Goal: Complete application form

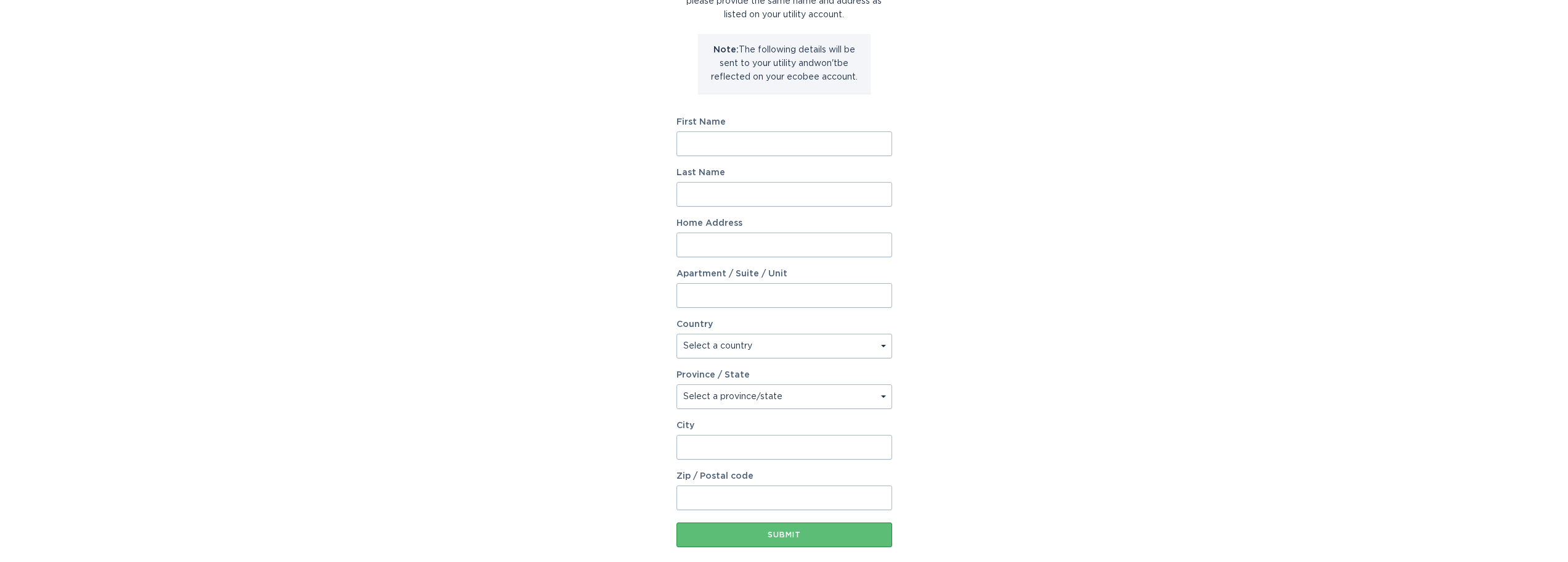
scroll to position [123, 0]
click at [717, 138] on input "First Name" at bounding box center [784, 142] width 216 height 25
type input "[PERSON_NAME]"
type input "[STREET_ADDRESS]"
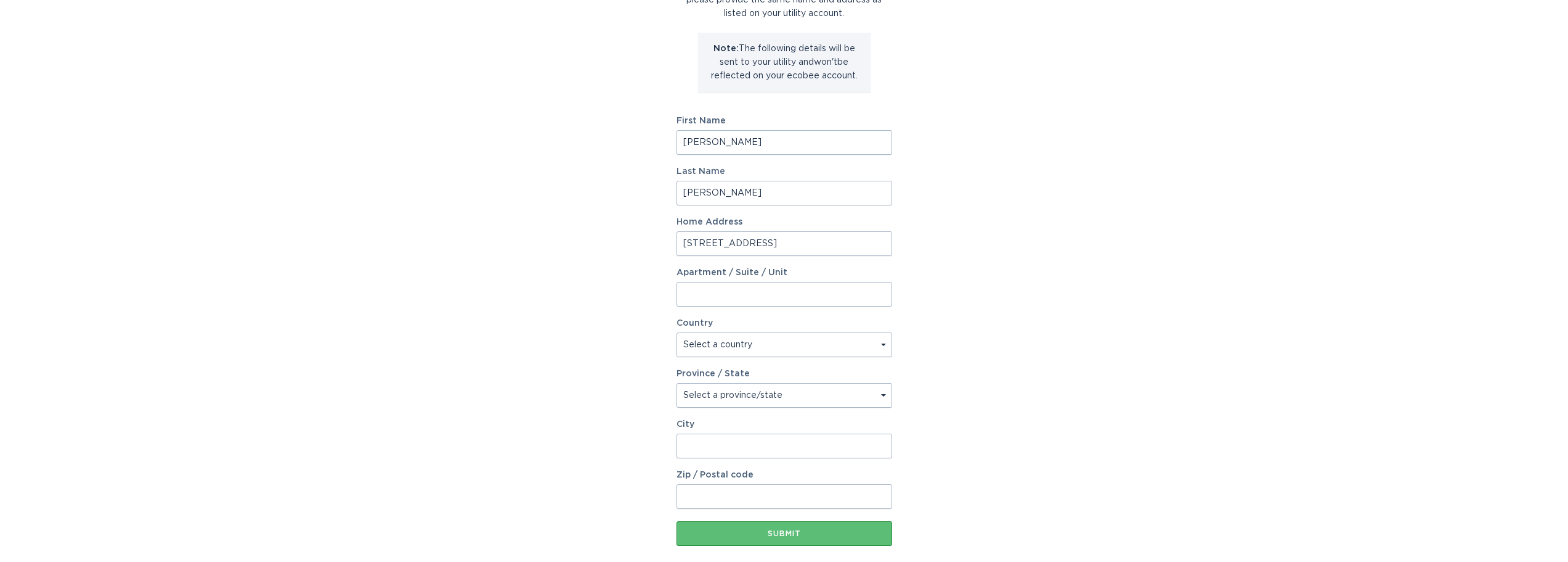
select select "US"
type input "WATERFORD"
type input "06385"
select select "CT"
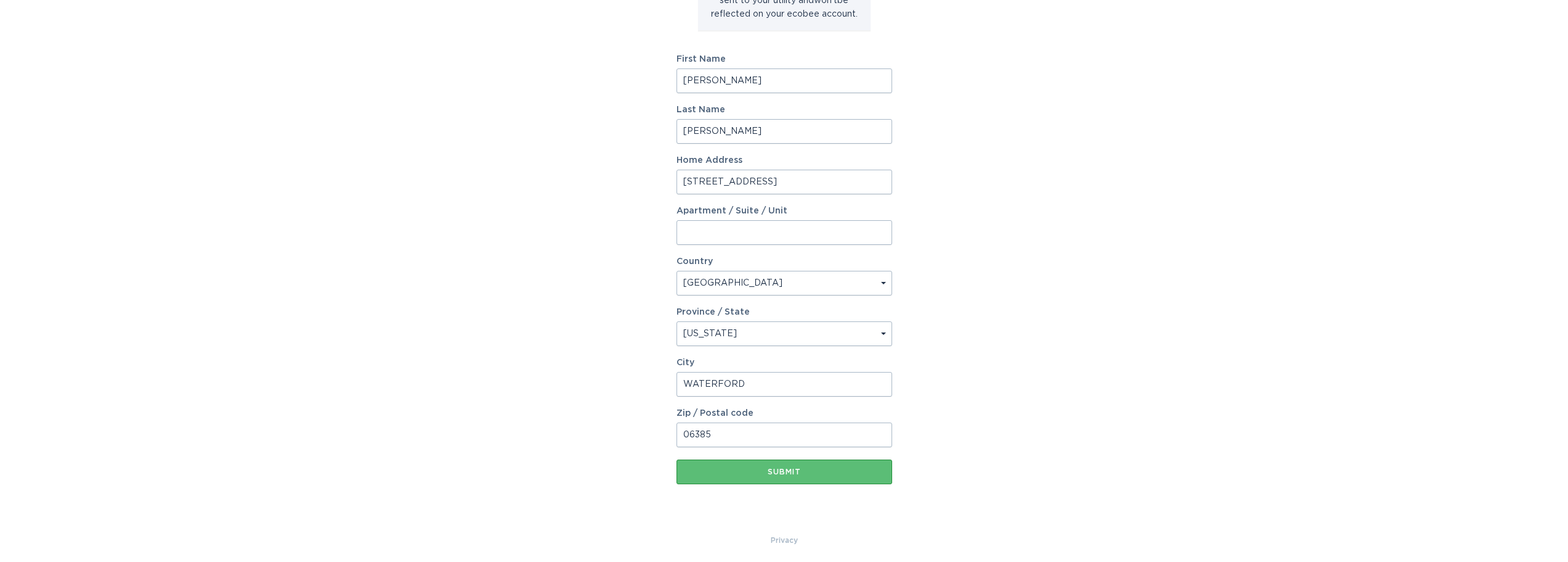
scroll to position [189, 0]
click at [759, 465] on div "Submit" at bounding box center [784, 468] width 204 height 7
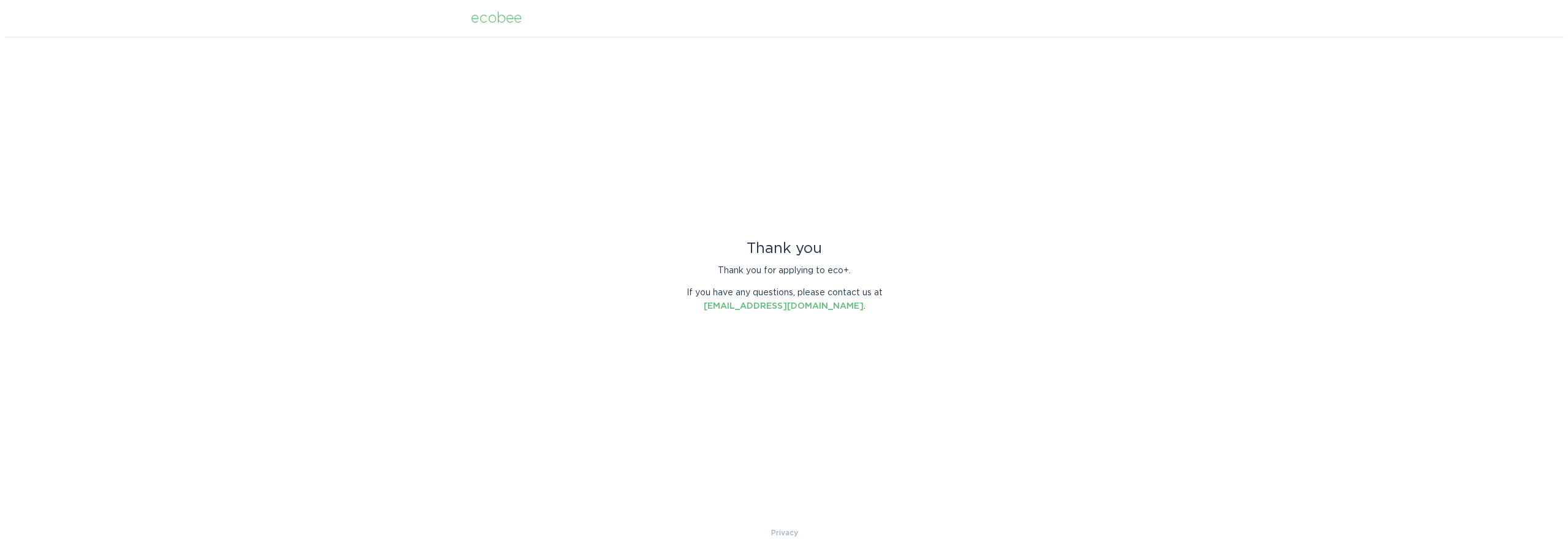
scroll to position [0, 0]
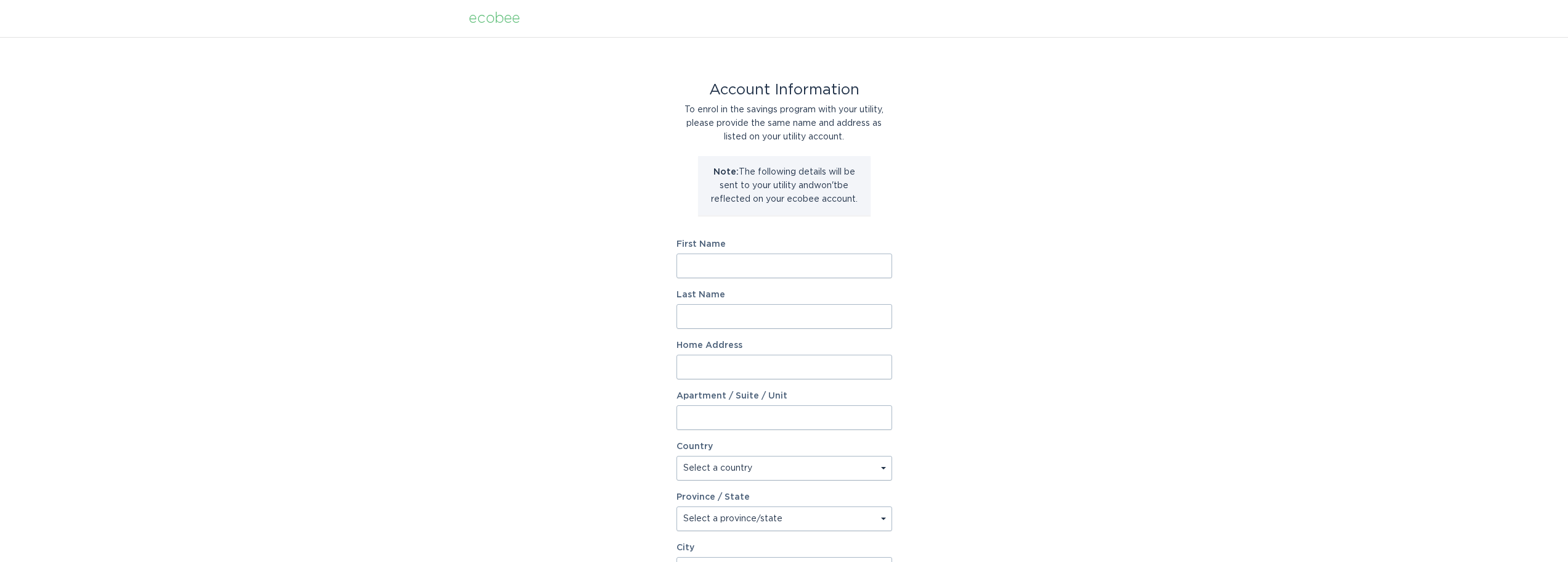
click at [767, 264] on input "First Name" at bounding box center [784, 266] width 216 height 25
type input "[PERSON_NAME]"
type input "[STREET_ADDRESS]"
select select "US"
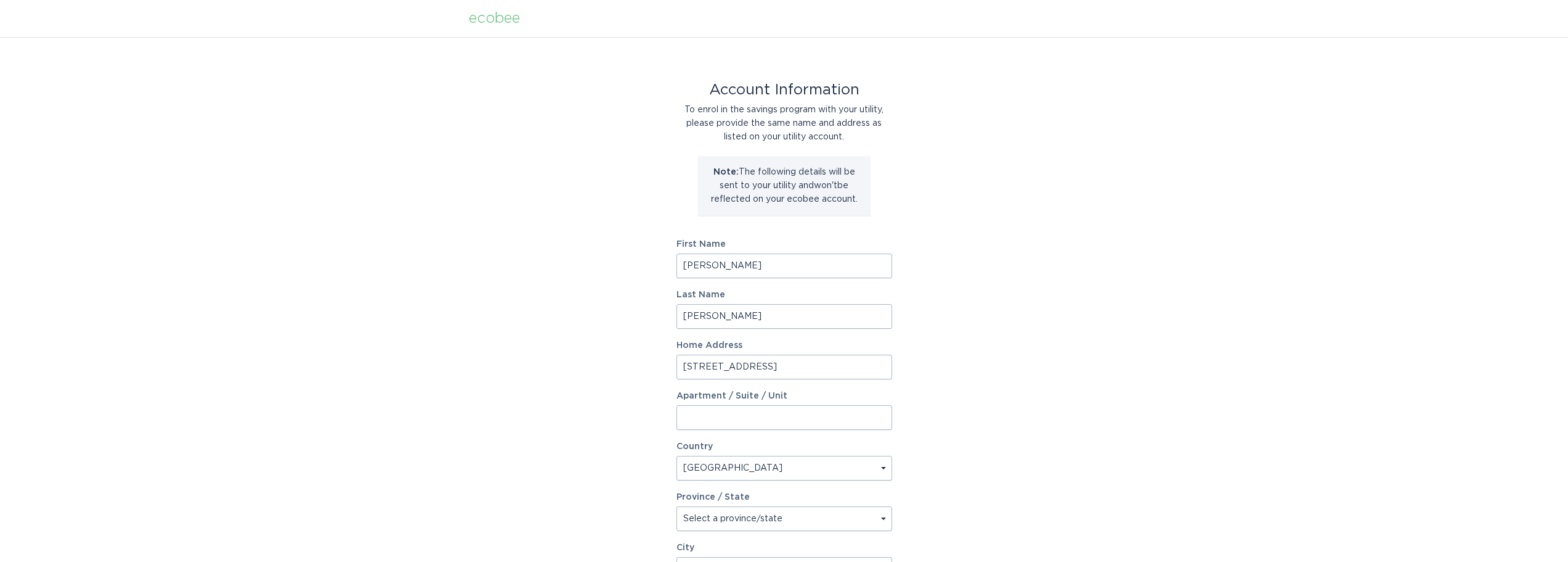
type input "WATERFORD"
type input "06385"
select select "CT"
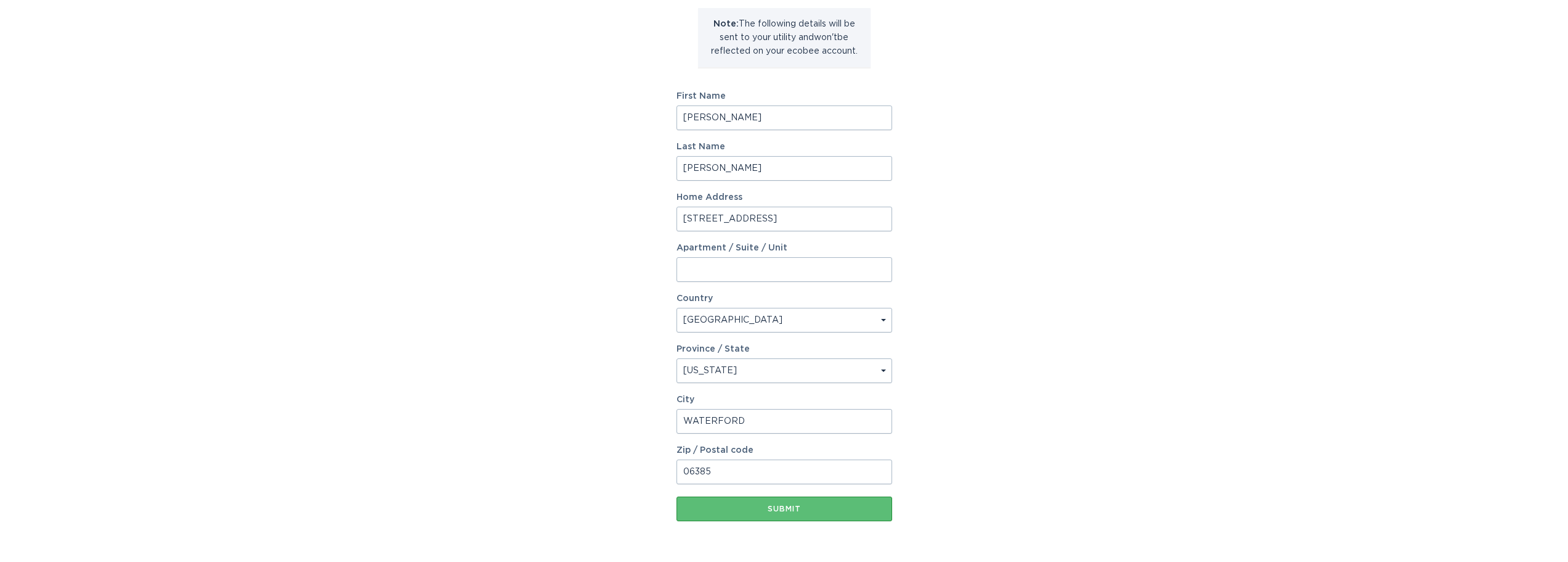
scroll to position [185, 0]
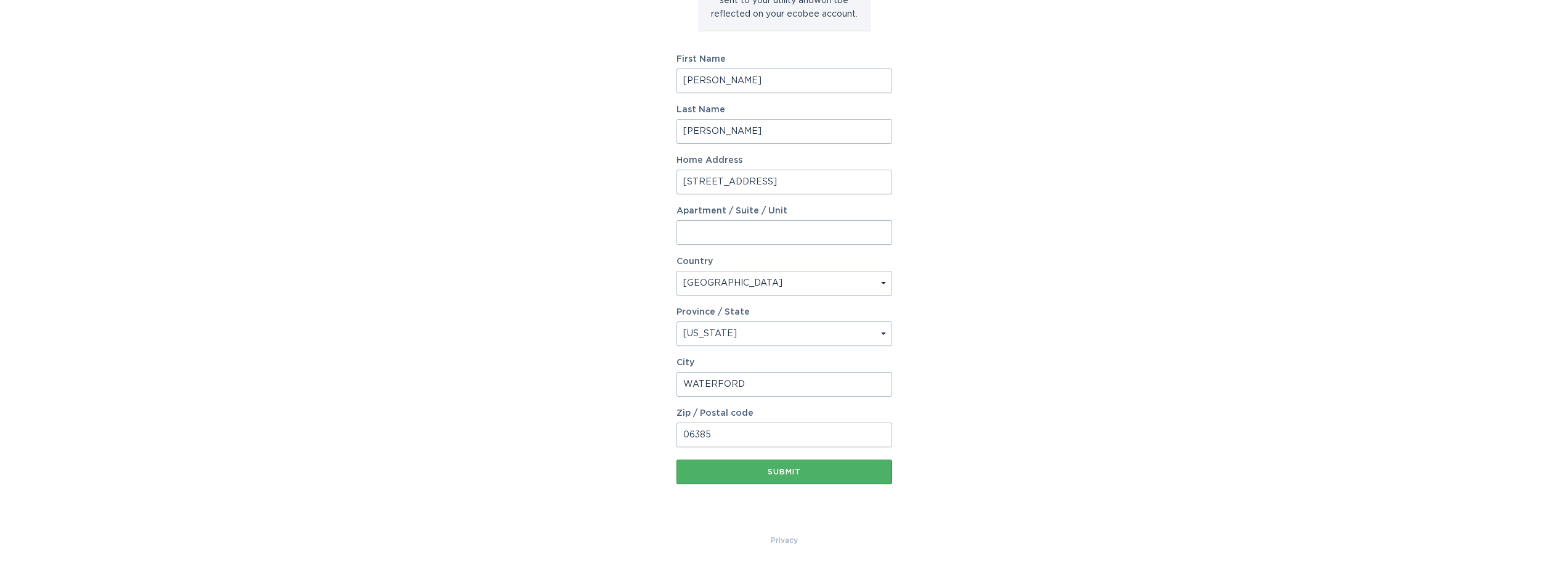
click at [782, 469] on div "Submit" at bounding box center [784, 472] width 204 height 7
